Goal: Task Accomplishment & Management: Manage account settings

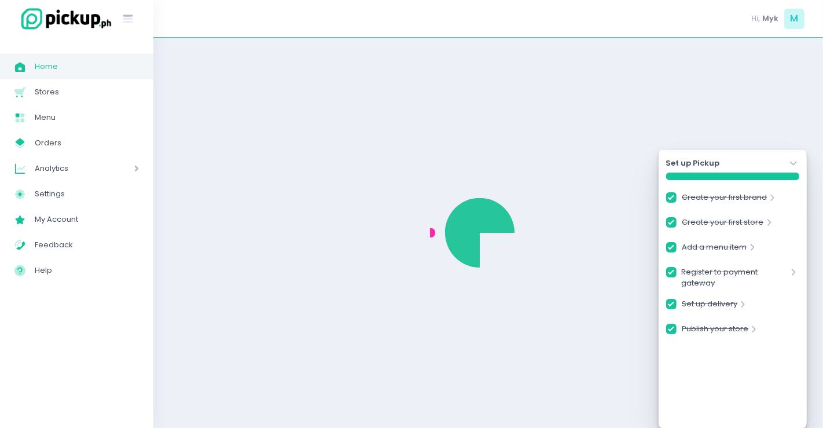
checkbox input "true"
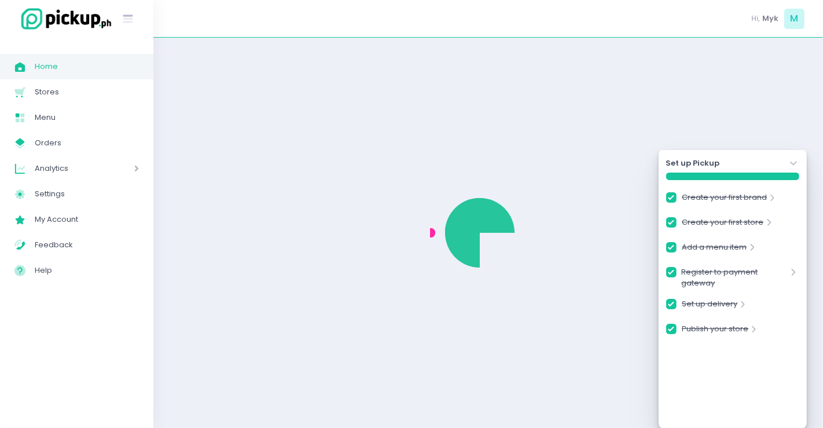
checkbox input "true"
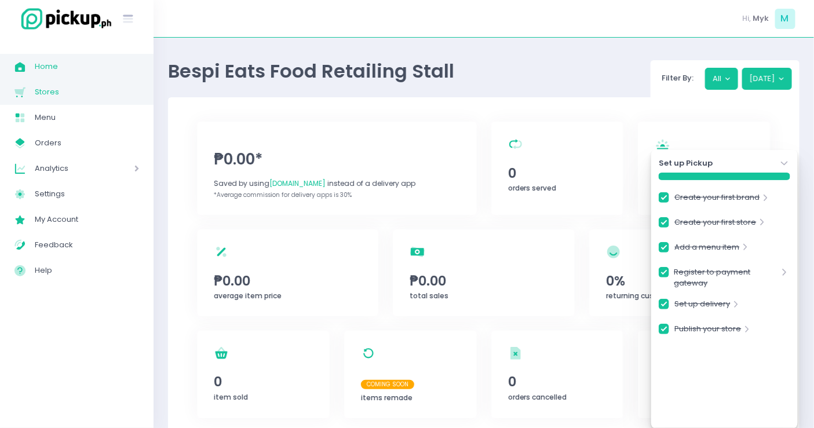
click at [90, 97] on span "Stores" at bounding box center [87, 92] width 104 height 15
checkbox input "true"
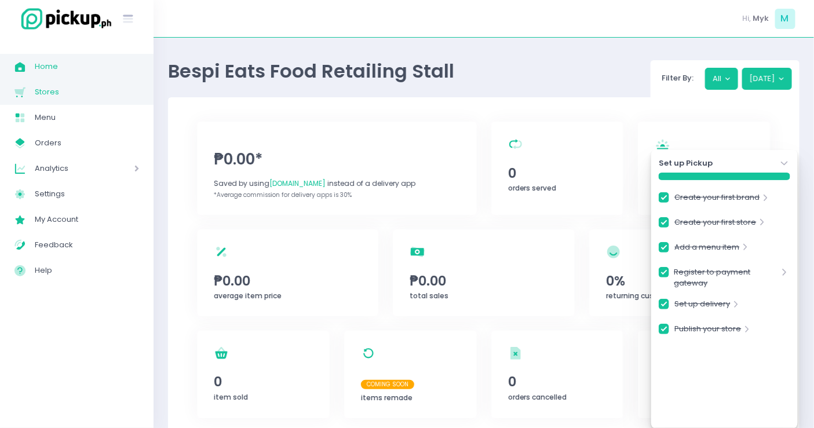
checkbox input "true"
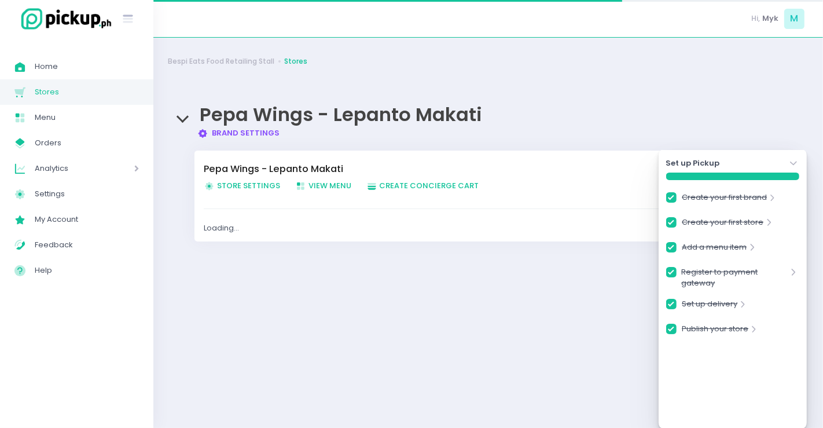
checkbox input "true"
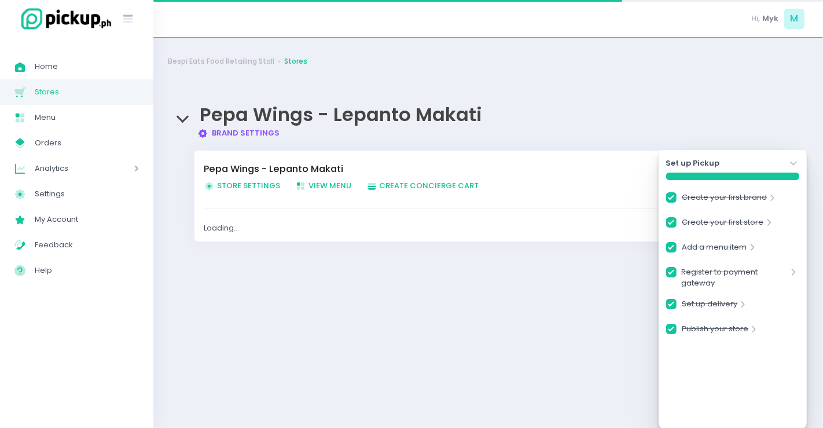
checkbox input "true"
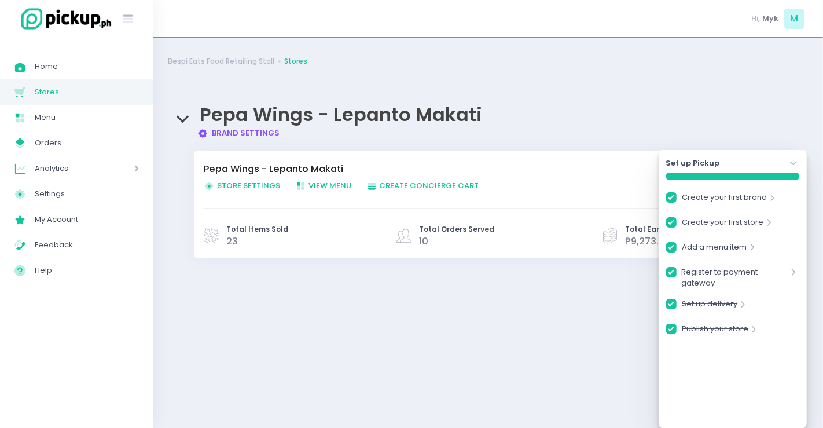
click at [259, 184] on span "Store Settings Created with Sketch. Store Settings" at bounding box center [242, 185] width 76 height 11
checkbox input "true"
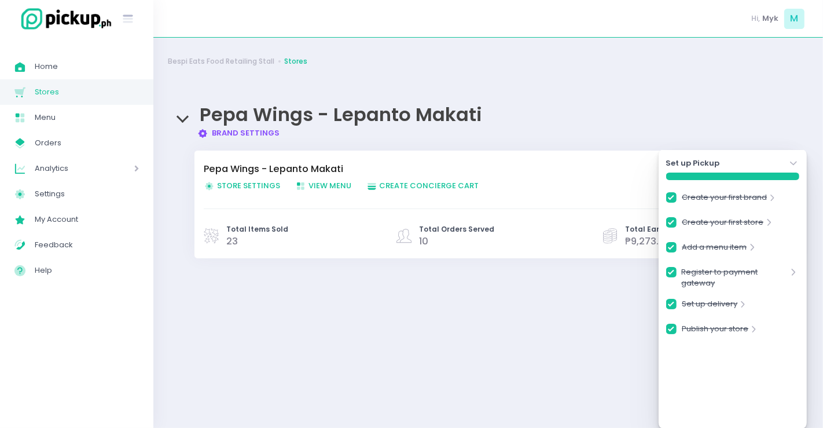
checkbox input "true"
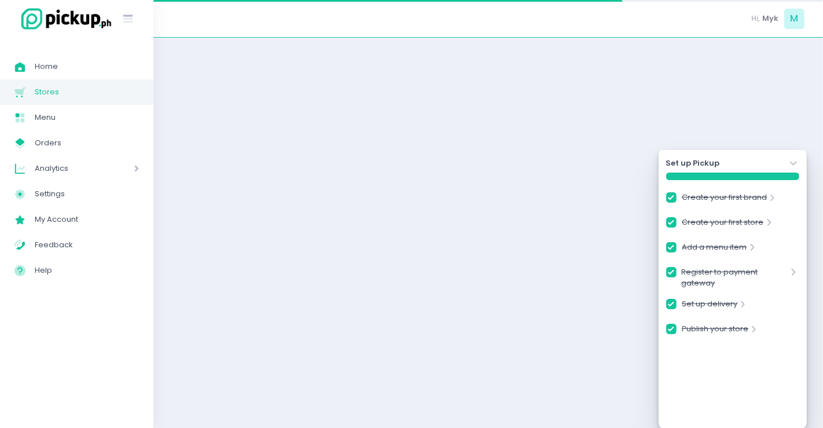
checkbox input "true"
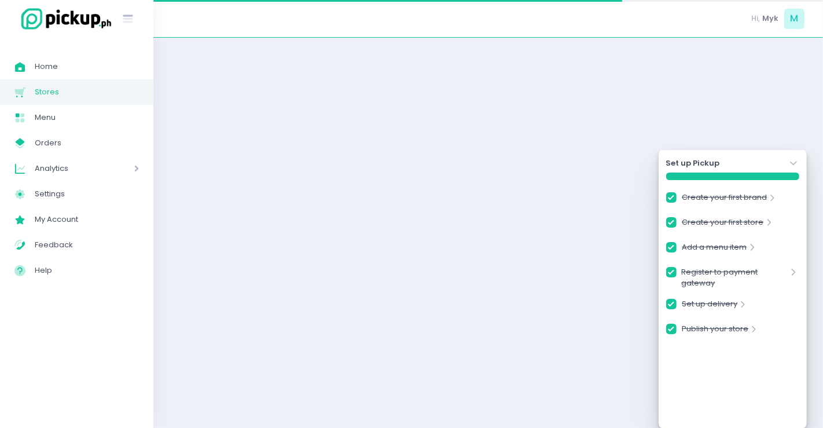
checkbox input "true"
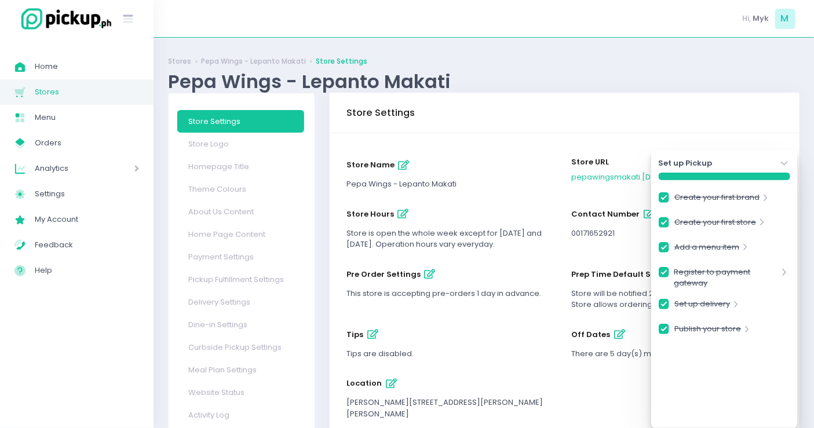
scroll to position [64, 0]
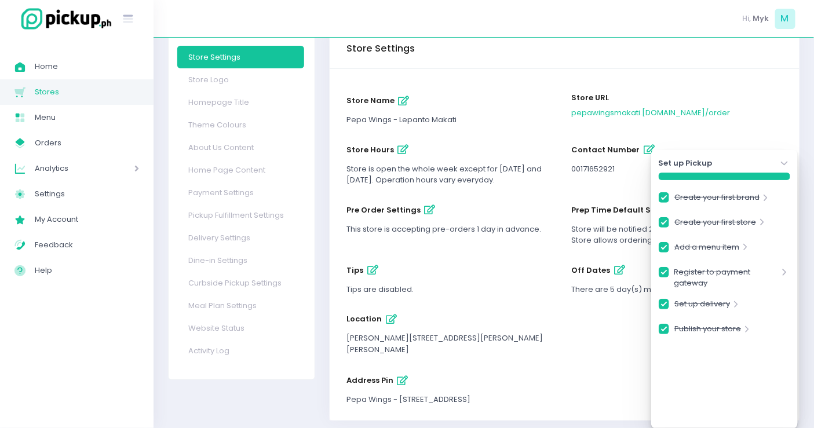
click at [621, 269] on button "off dates" at bounding box center [619, 270] width 19 height 19
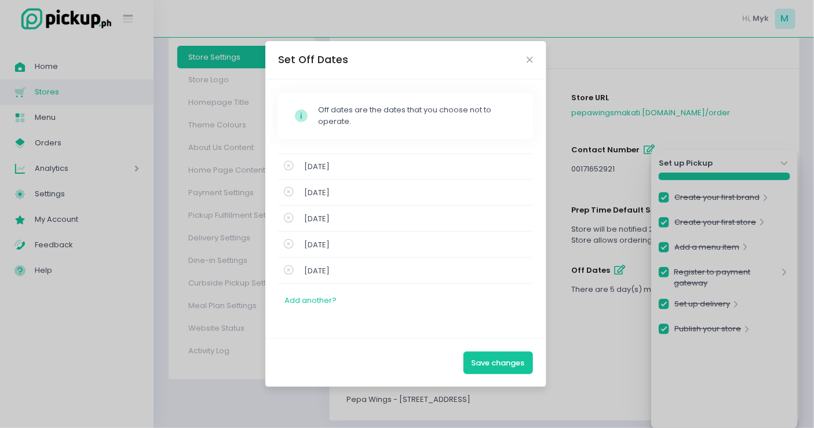
click at [559, 19] on div "Set Off Dates Stockholm-icons / Code / Info-circle Created with Sketch. Off dat…" at bounding box center [407, 214] width 814 height 428
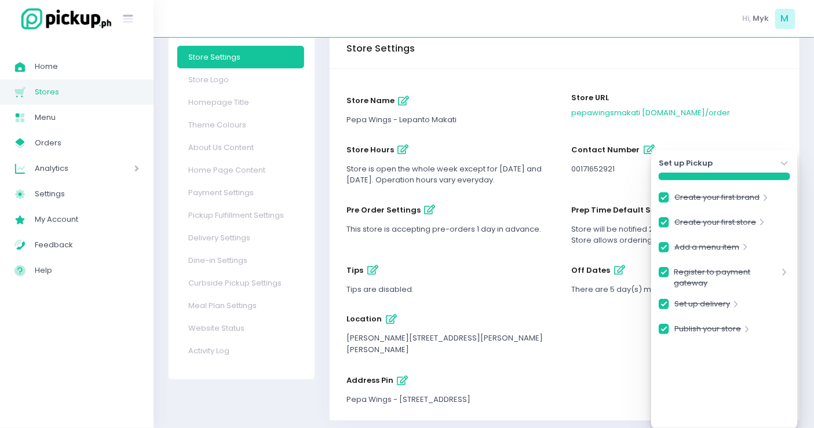
click at [615, 270] on icon "button" at bounding box center [619, 270] width 11 height 10
